Goal: Task Accomplishment & Management: Manage account settings

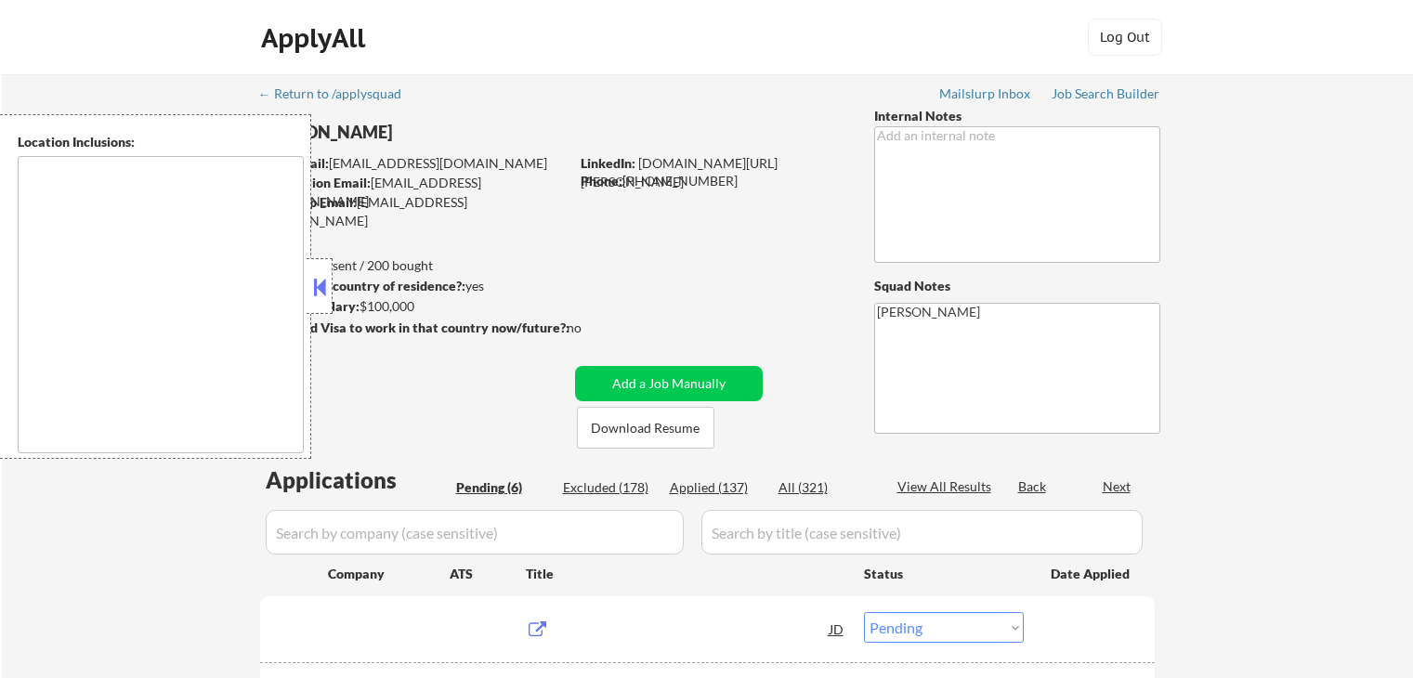
select select ""pending""
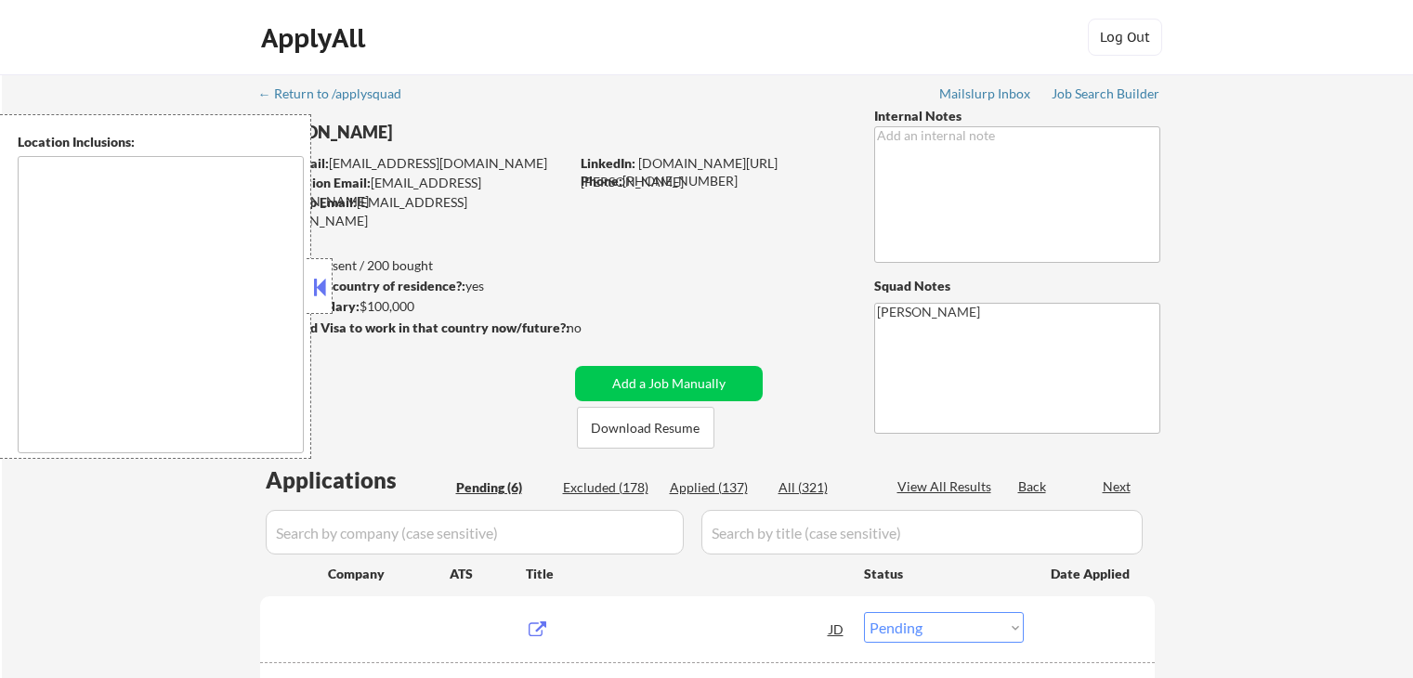
select select ""pending""
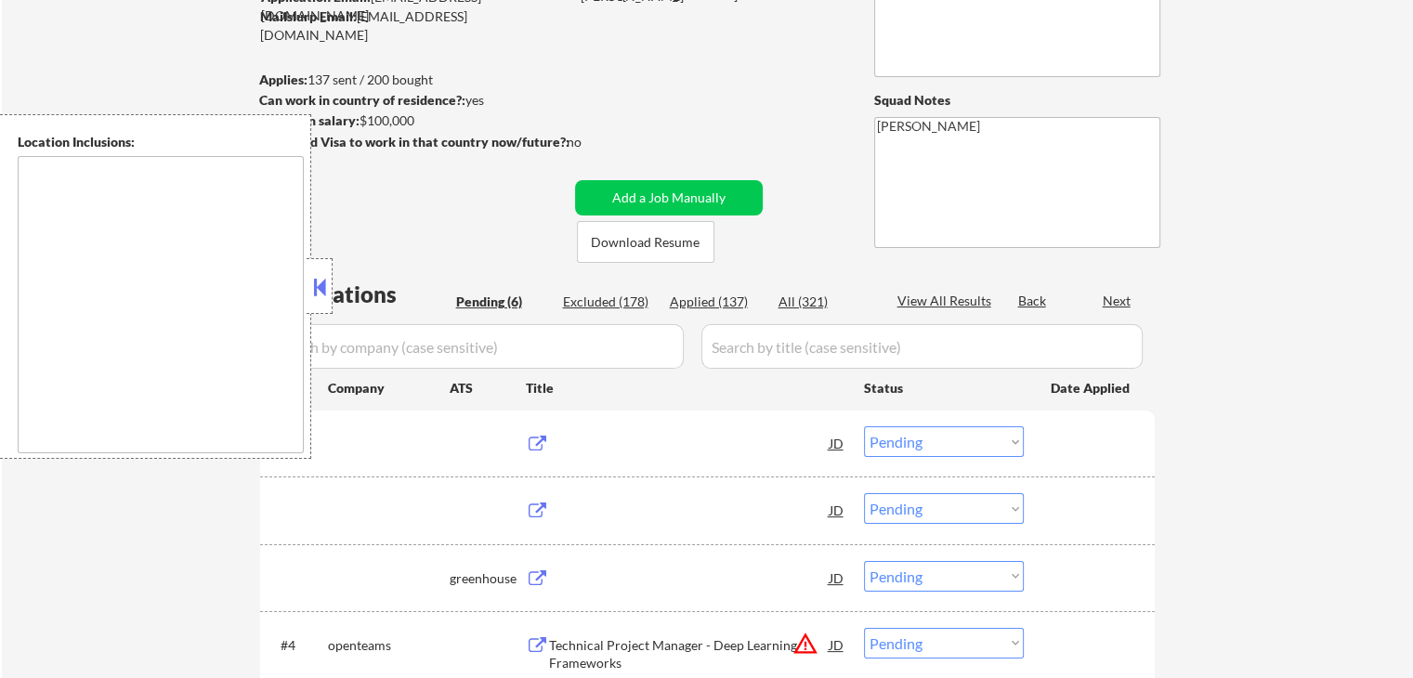
type textarea "remote"
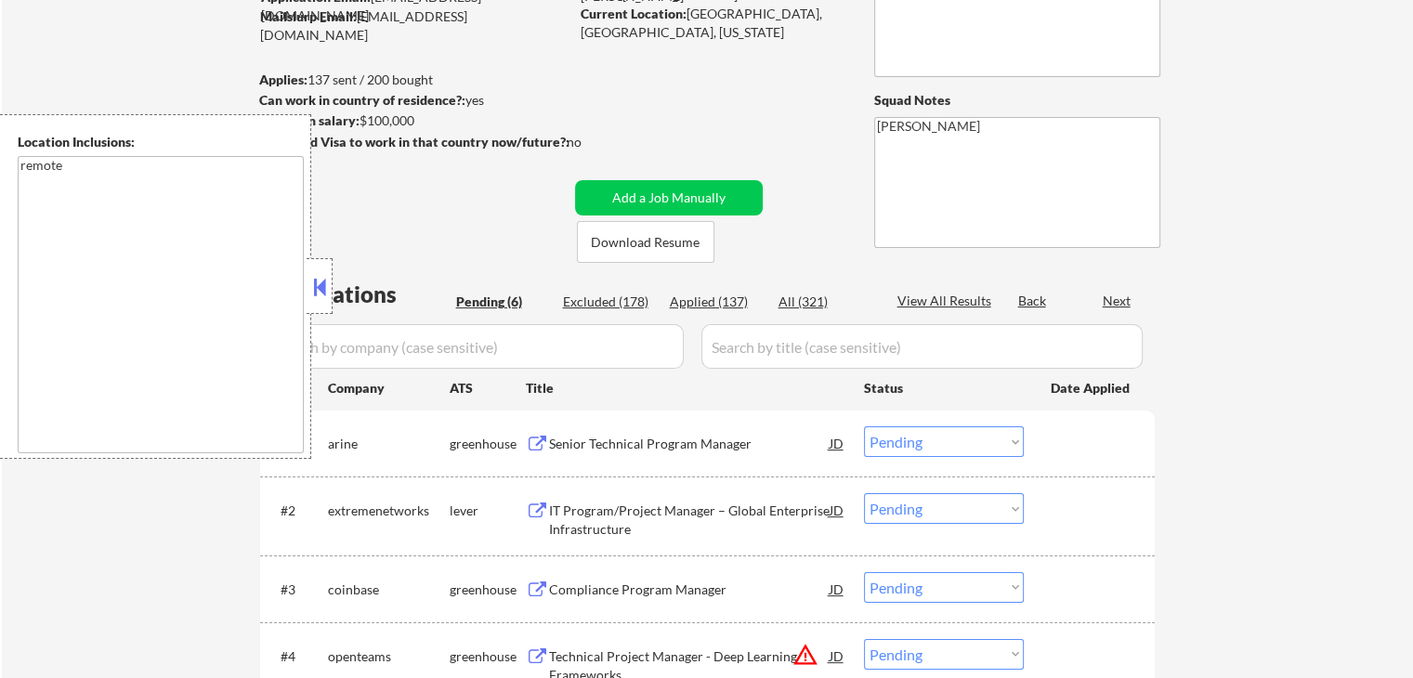
click at [319, 280] on button at bounding box center [319, 287] width 20 height 28
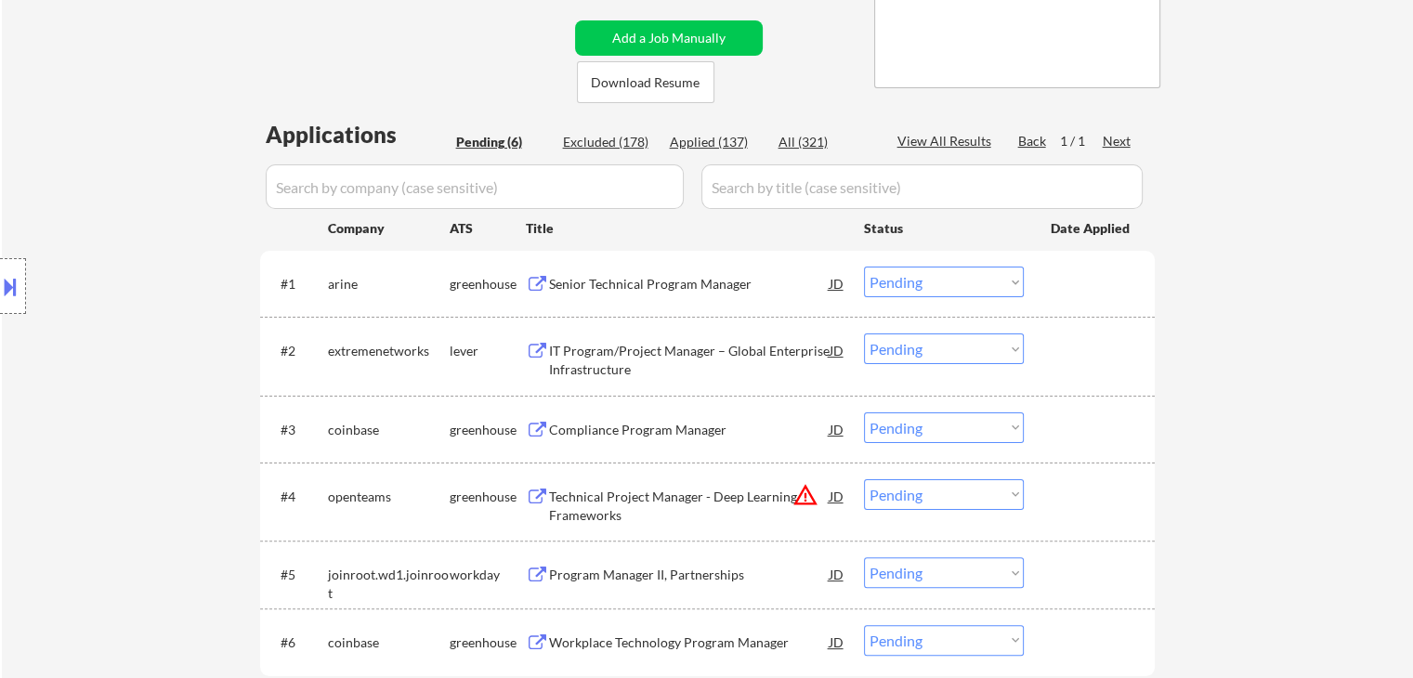
scroll to position [371, 0]
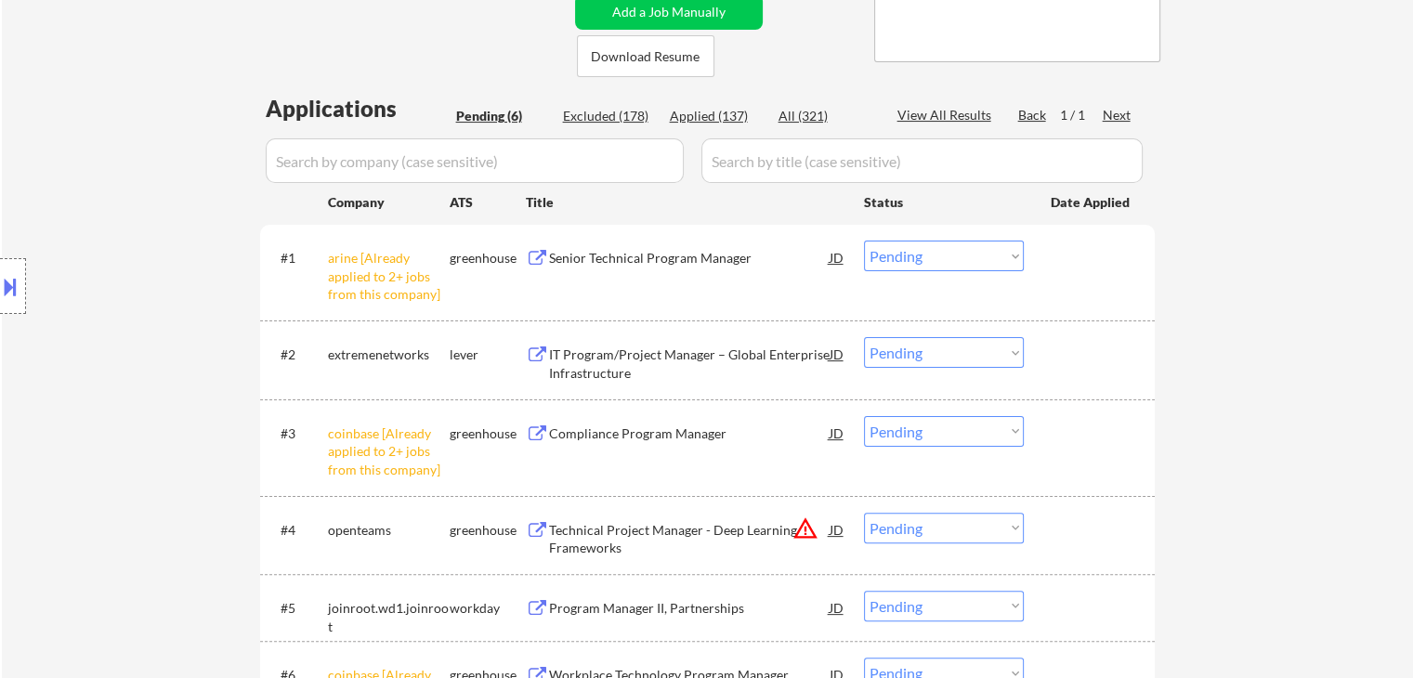
click at [539, 250] on button at bounding box center [537, 259] width 23 height 18
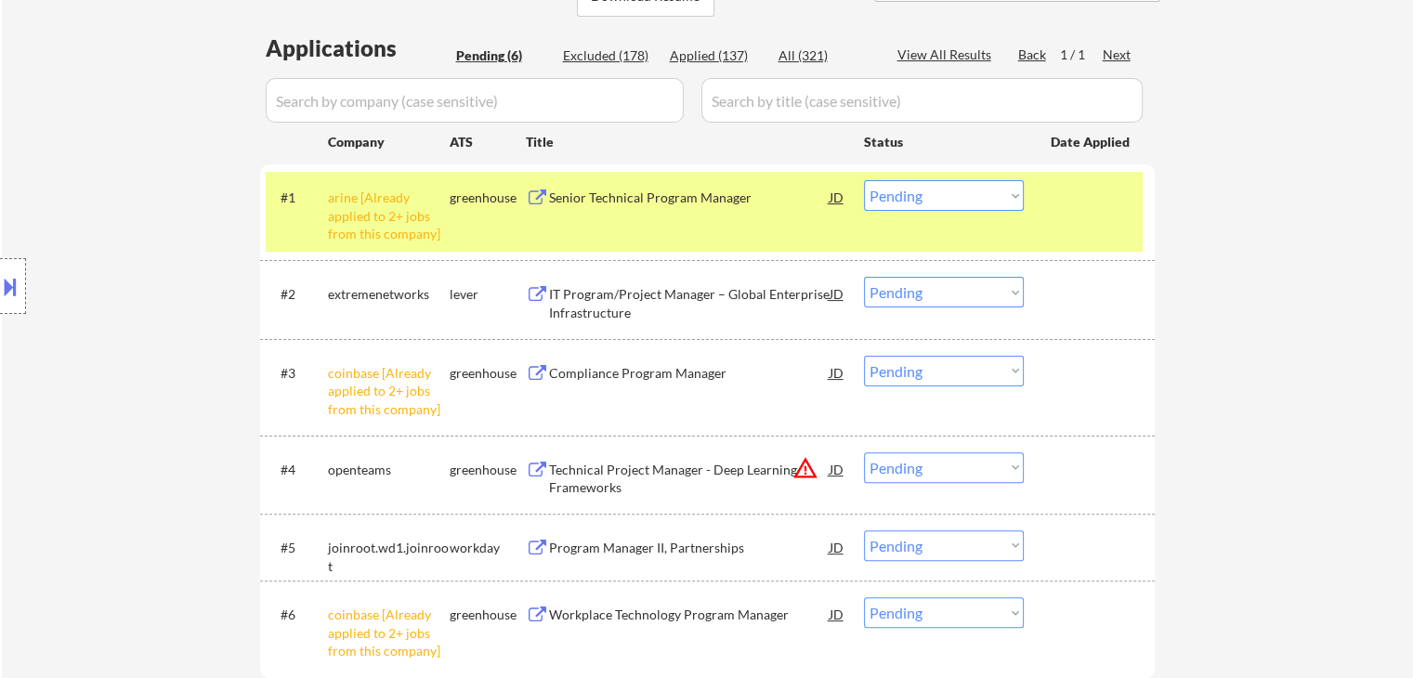
scroll to position [464, 0]
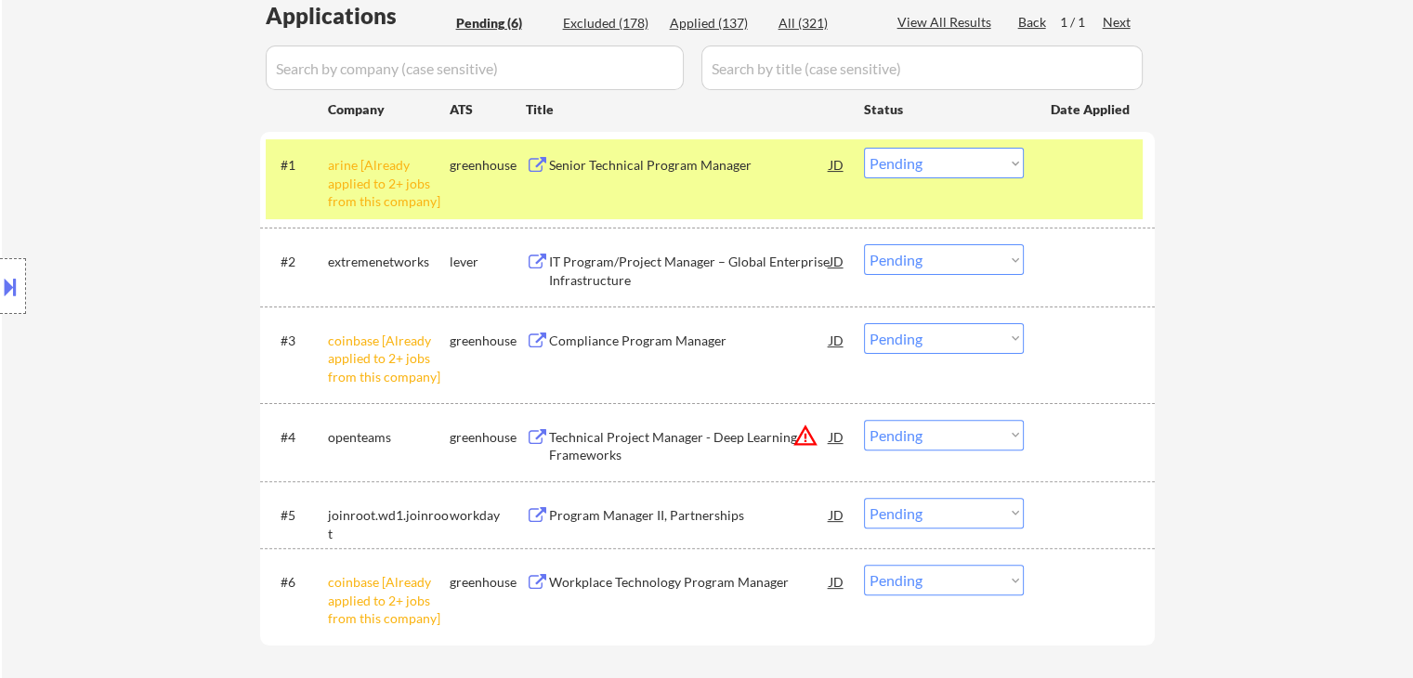
click at [910, 346] on select "Choose an option... Pending Applied Excluded (Questions) Excluded (Expired) Exc…" at bounding box center [944, 338] width 160 height 31
select select ""excluded__other_""
click at [864, 323] on select "Choose an option... Pending Applied Excluded (Questions) Excluded (Expired) Exc…" at bounding box center [944, 338] width 160 height 31
drag, startPoint x: 925, startPoint y: 152, endPoint x: 930, endPoint y: 162, distance: 10.4
click at [925, 152] on select "Choose an option... Pending Applied Excluded (Questions) Excluded (Expired) Exc…" at bounding box center [944, 163] width 160 height 31
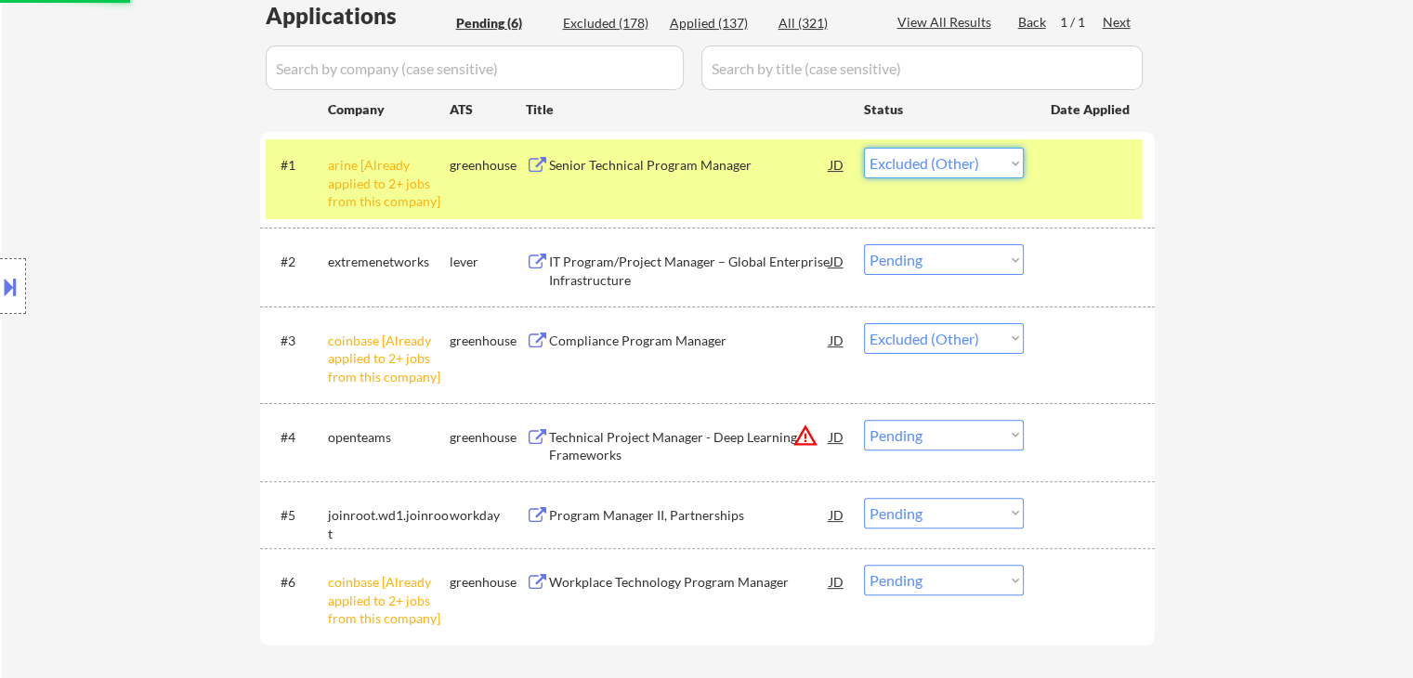
click at [864, 148] on select "Choose an option... Pending Applied Excluded (Questions) Excluded (Expired) Exc…" at bounding box center [944, 163] width 160 height 31
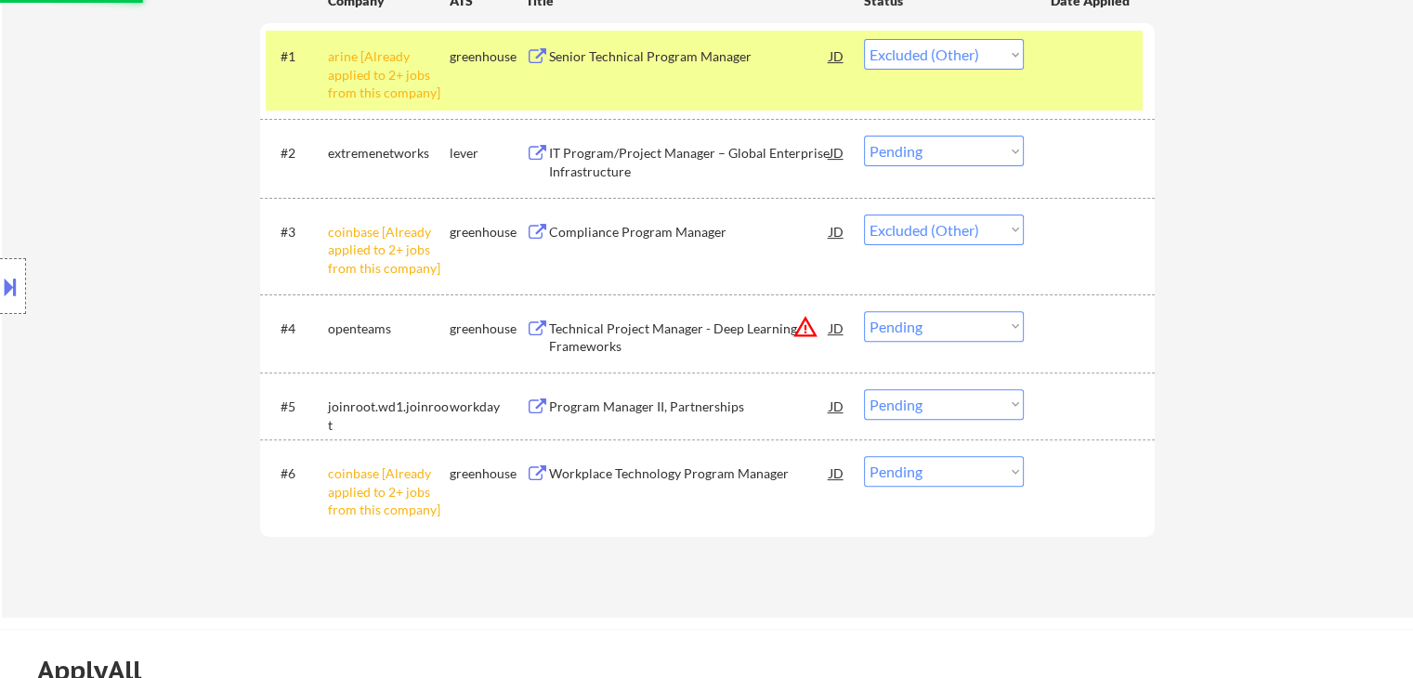
scroll to position [743, 0]
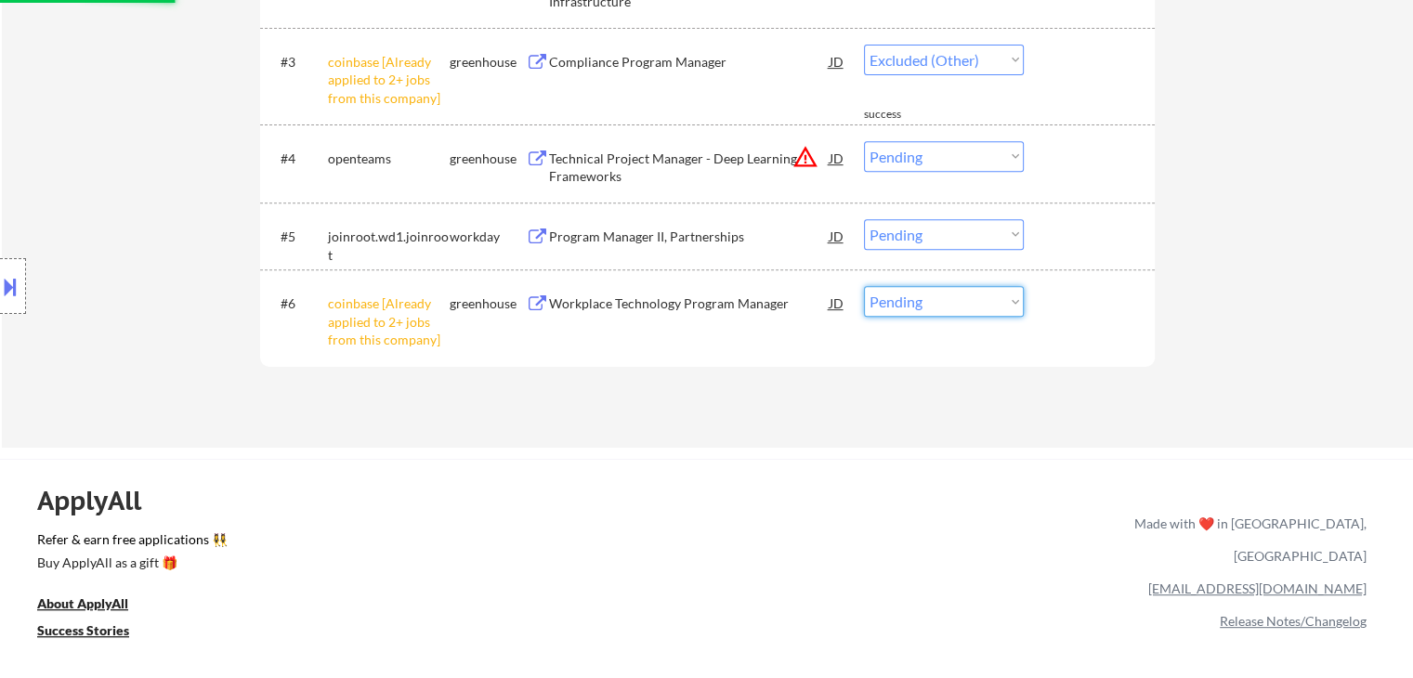
click at [946, 300] on select "Choose an option... Pending Applied Excluded (Questions) Excluded (Expired) Exc…" at bounding box center [944, 301] width 160 height 31
select select ""pending""
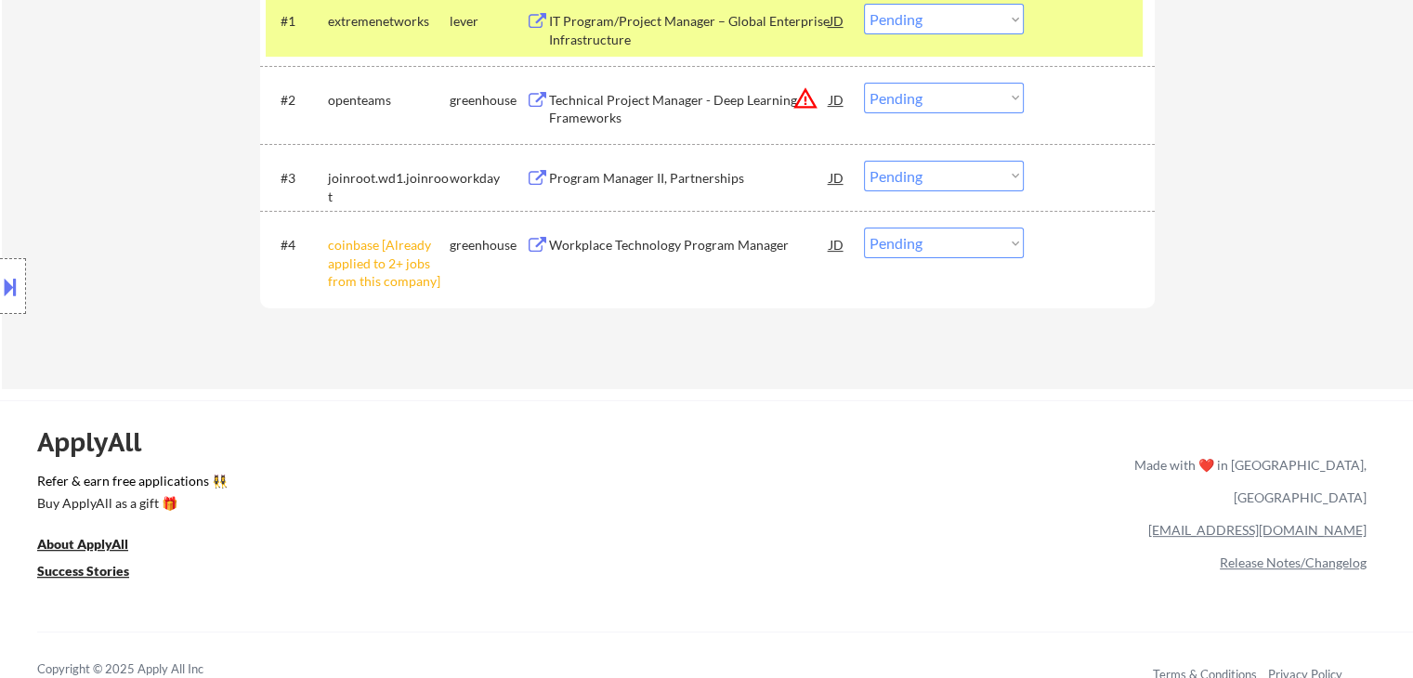
scroll to position [464, 0]
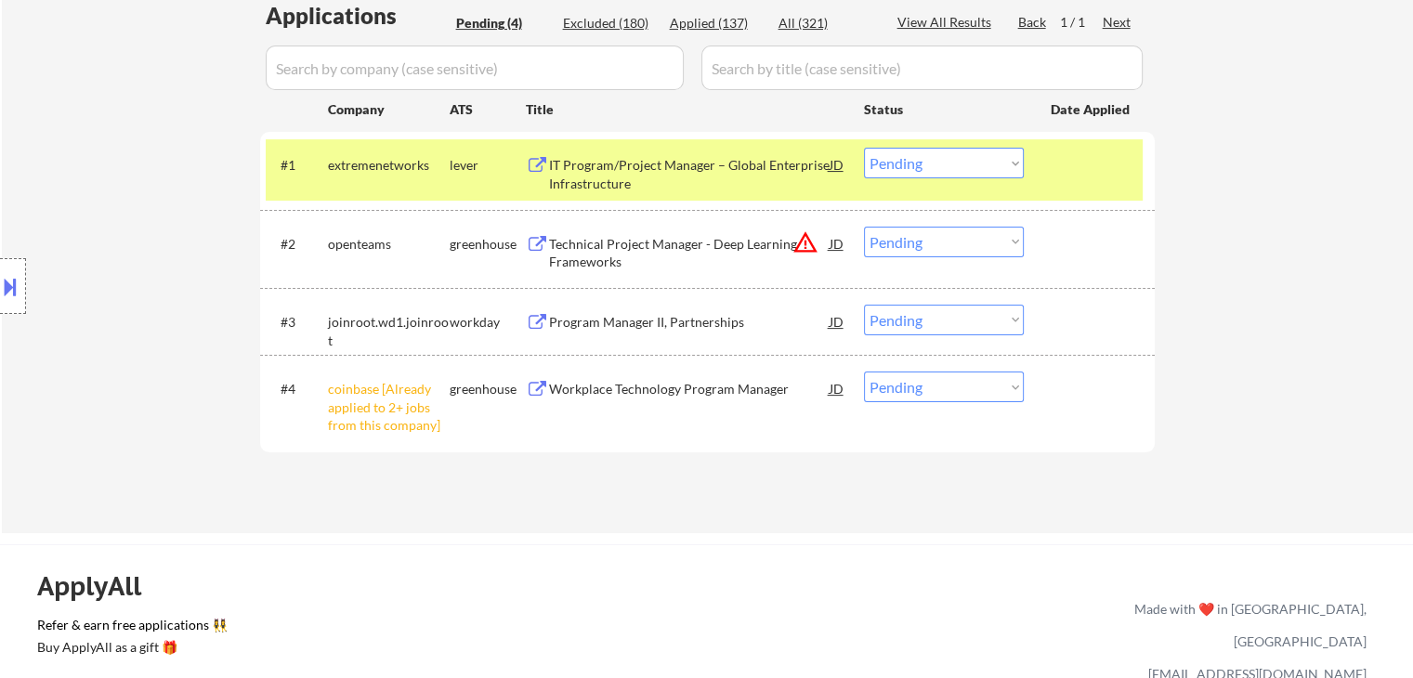
click at [620, 185] on div "IT Program/Project Manager – Global Enterprise Infrastructure" at bounding box center [689, 174] width 280 height 36
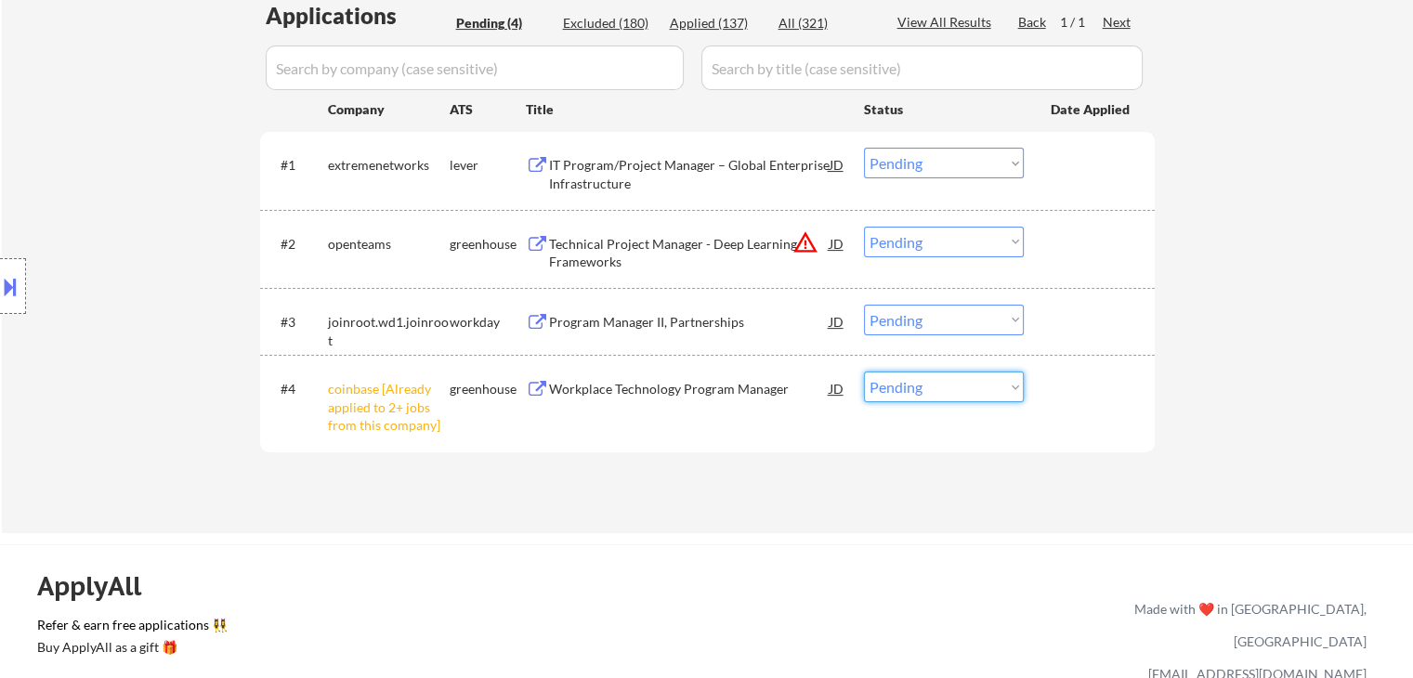
click at [944, 387] on select "Choose an option... Pending Applied Excluded (Questions) Excluded (Expired) Exc…" at bounding box center [944, 386] width 160 height 31
select select ""excluded__other_""
click at [864, 371] on select "Choose an option... Pending Applied Excluded (Questions) Excluded (Expired) Exc…" at bounding box center [944, 386] width 160 height 31
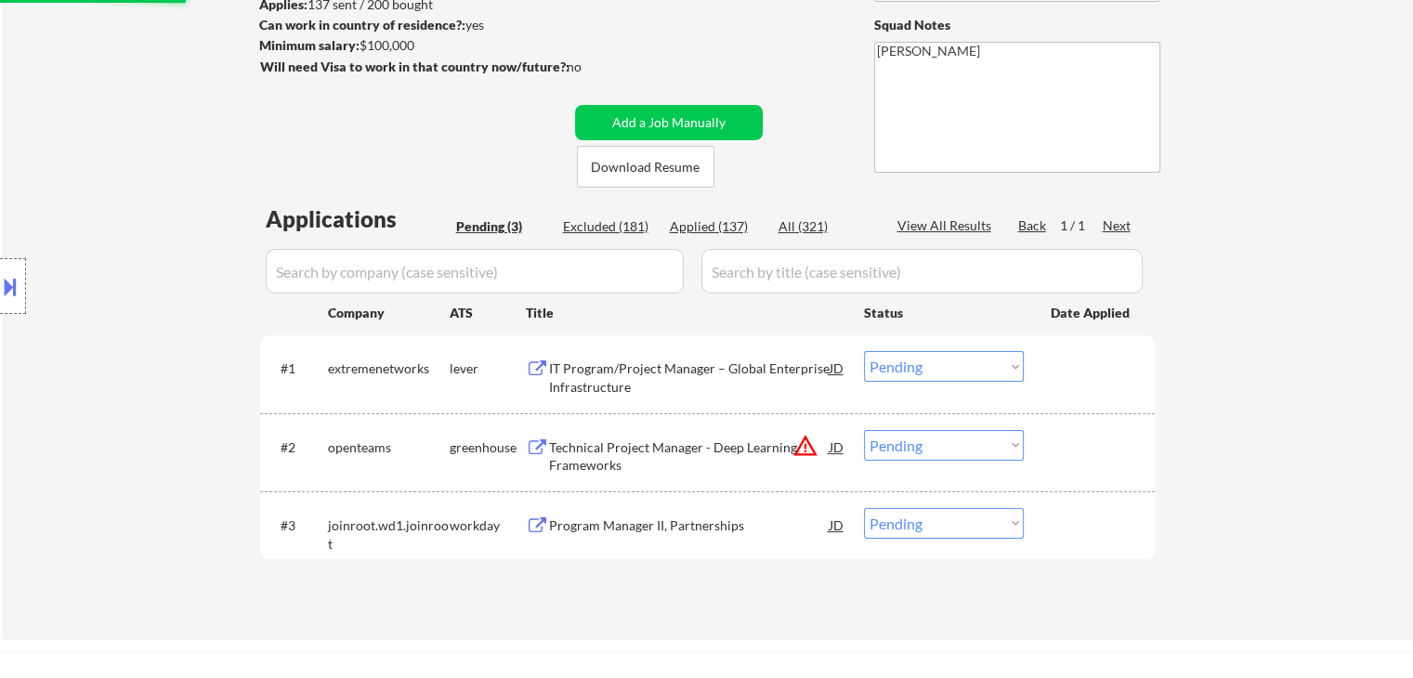
scroll to position [371, 0]
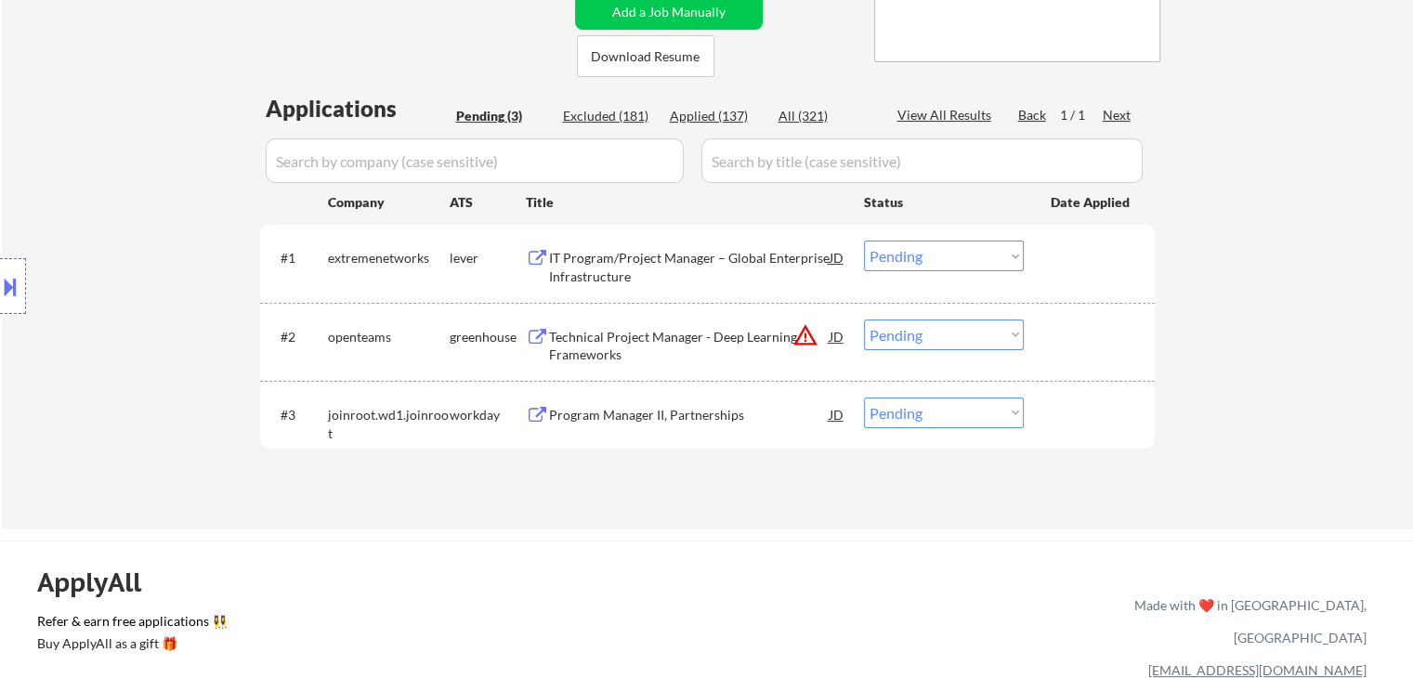
click at [609, 339] on div "Technical Project Manager - Deep Learning Frameworks" at bounding box center [689, 346] width 280 height 36
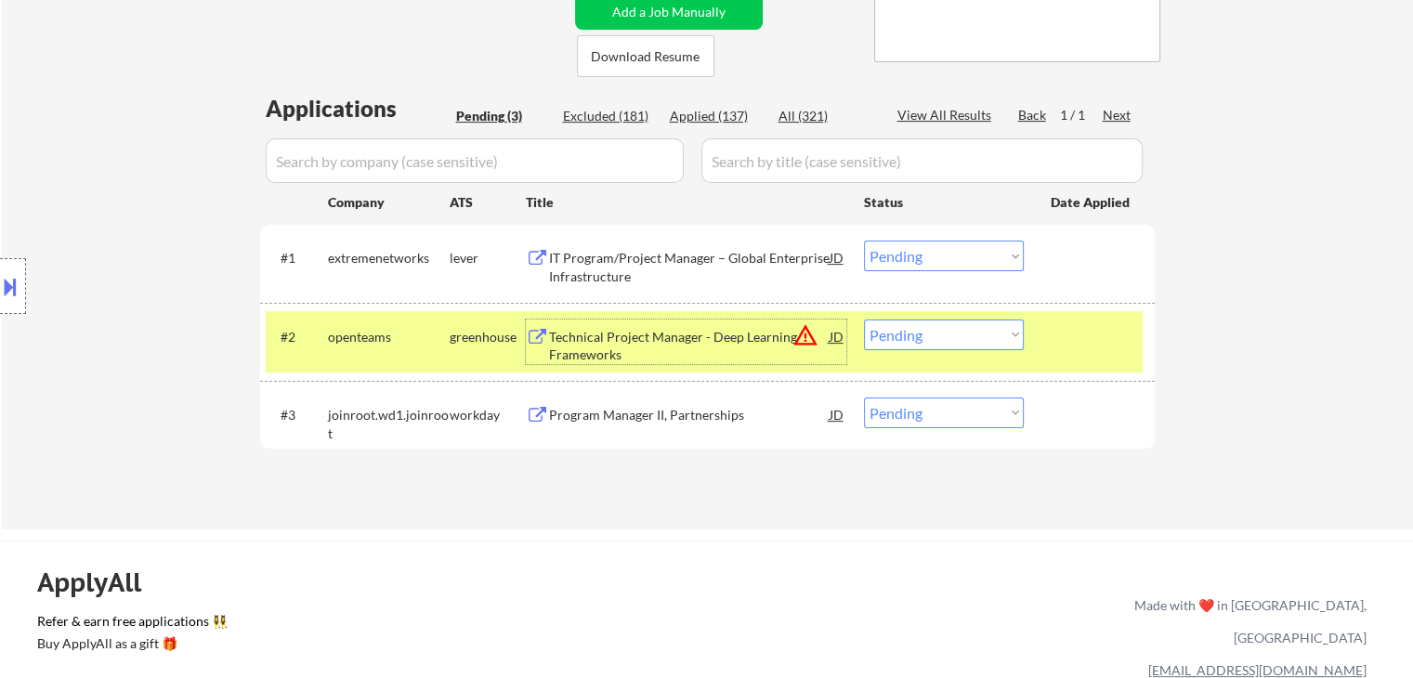
click at [591, 412] on div "Program Manager II, Partnerships" at bounding box center [689, 415] width 280 height 19
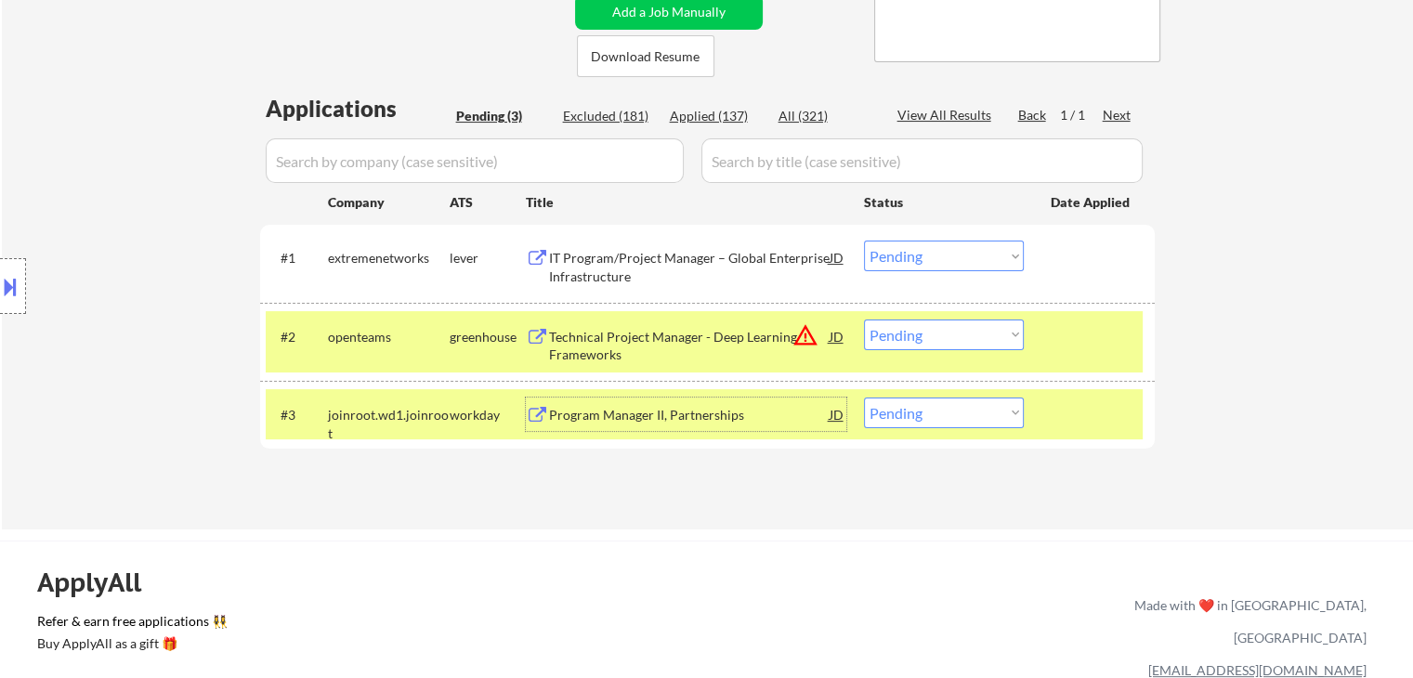
click at [929, 252] on select "Choose an option... Pending Applied Excluded (Questions) Excluded (Expired) Exc…" at bounding box center [944, 256] width 160 height 31
click at [864, 241] on select "Choose an option... Pending Applied Excluded (Questions) Excluded (Expired) Exc…" at bounding box center [944, 256] width 160 height 31
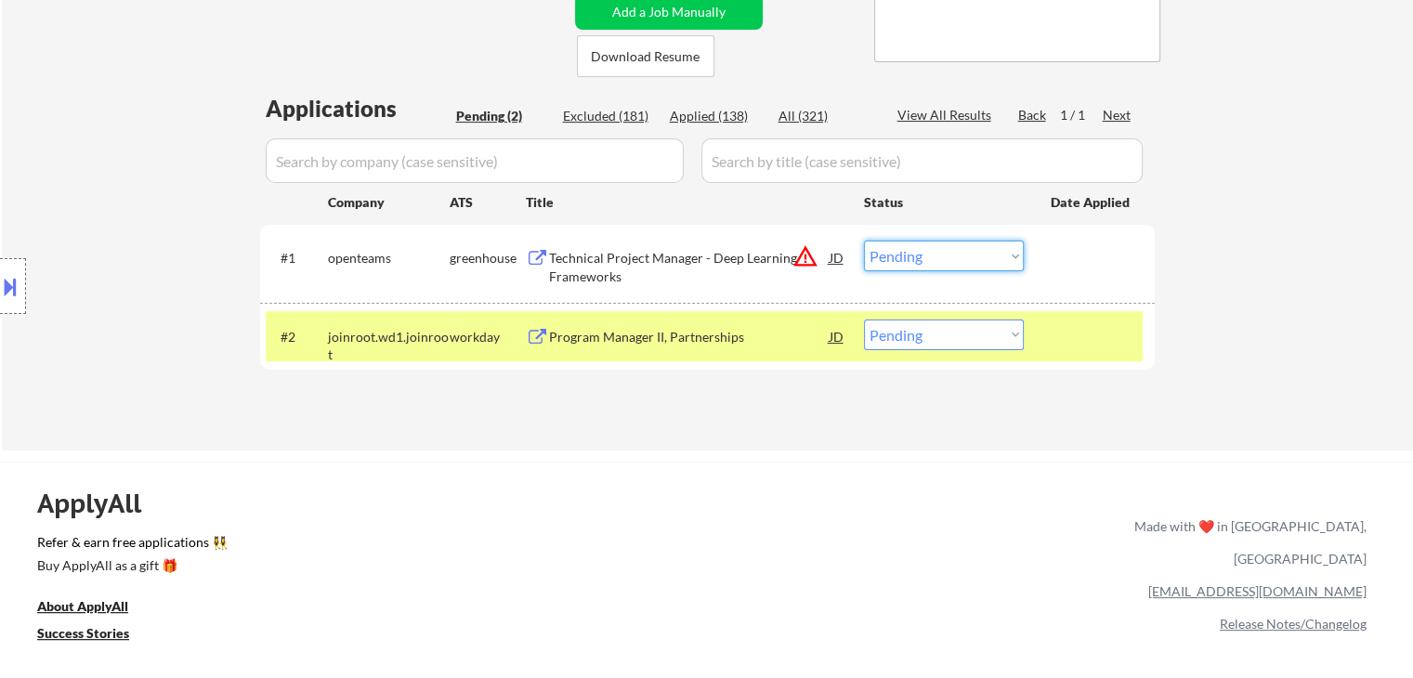
drag, startPoint x: 942, startPoint y: 247, endPoint x: 961, endPoint y: 267, distance: 28.2
click at [945, 248] on select "Choose an option... Pending Applied Excluded (Questions) Excluded (Expired) Exc…" at bounding box center [944, 256] width 160 height 31
click at [864, 241] on select "Choose an option... Pending Applied Excluded (Questions) Excluded (Expired) Exc…" at bounding box center [944, 256] width 160 height 31
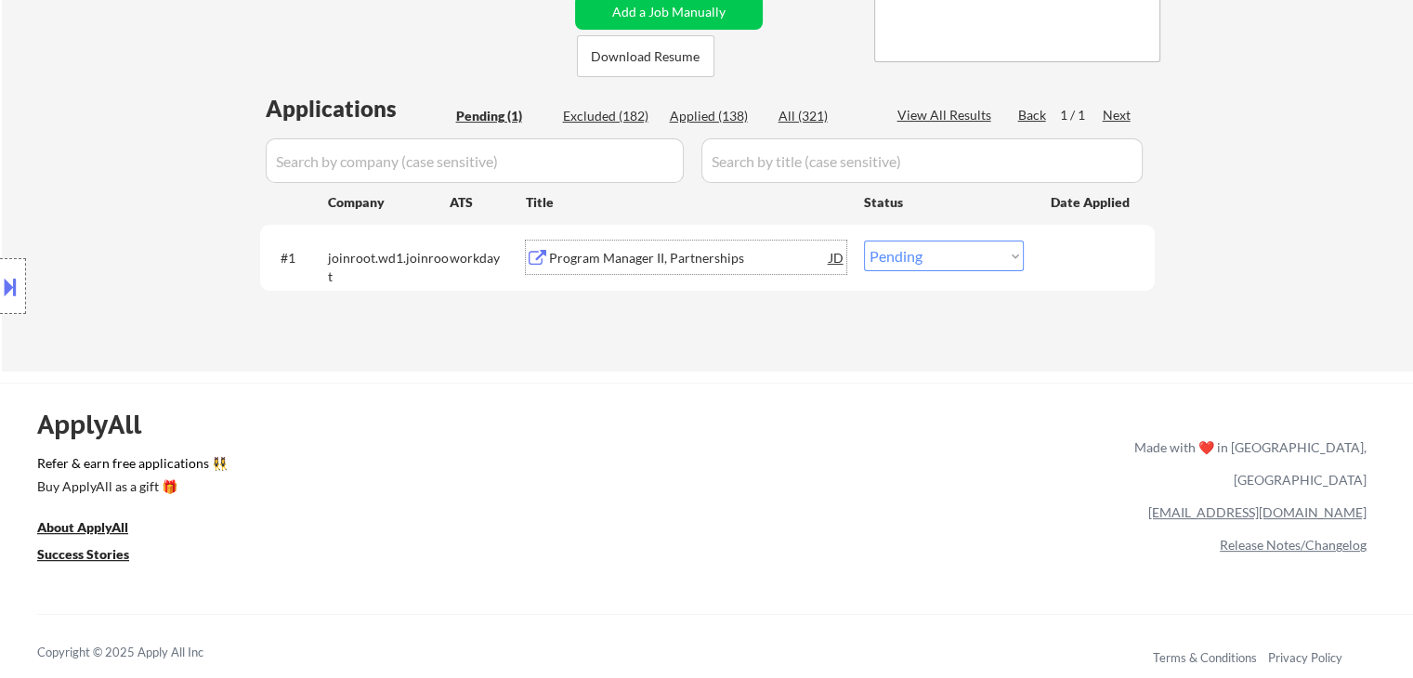
click at [724, 255] on div "Program Manager II, Partnerships" at bounding box center [689, 258] width 280 height 19
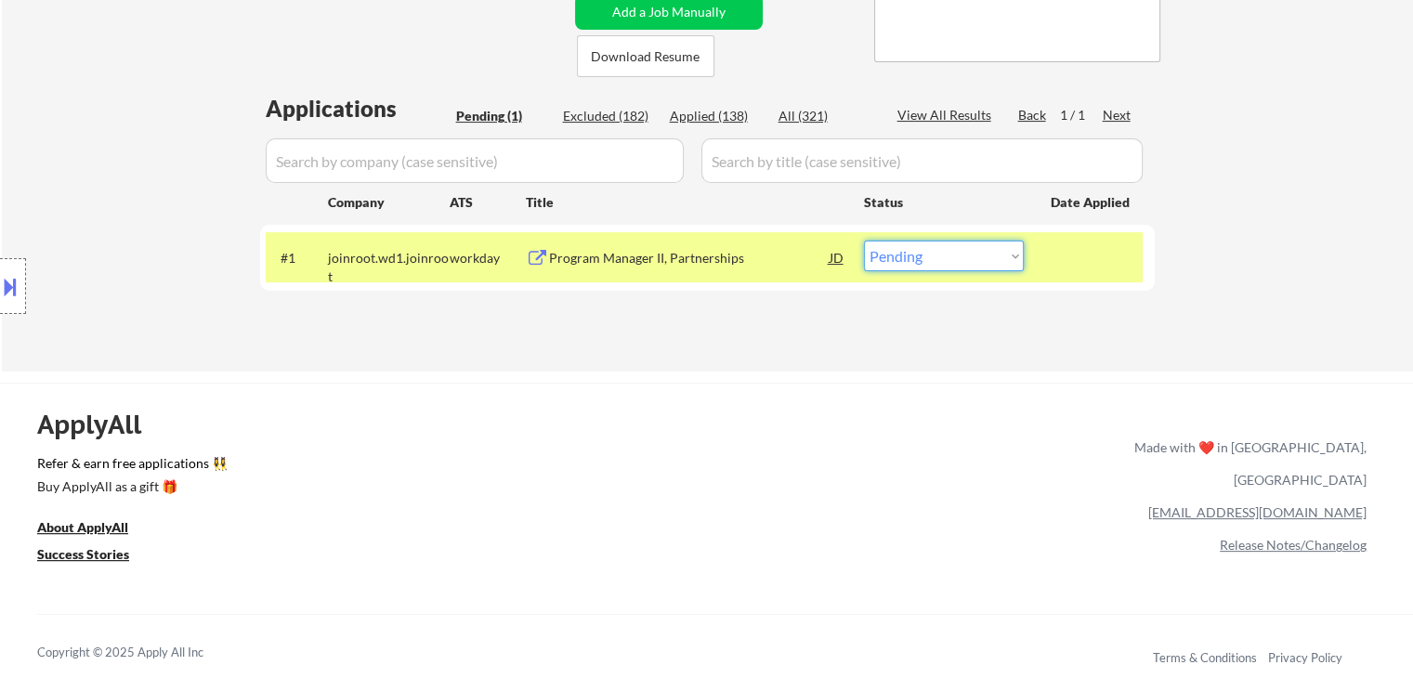
click at [937, 267] on select "Choose an option... Pending Applied Excluded (Questions) Excluded (Expired) Exc…" at bounding box center [944, 256] width 160 height 31
select select ""applied""
click at [864, 241] on select "Choose an option... Pending Applied Excluded (Questions) Excluded (Expired) Exc…" at bounding box center [944, 256] width 160 height 31
